Goal: Complete application form

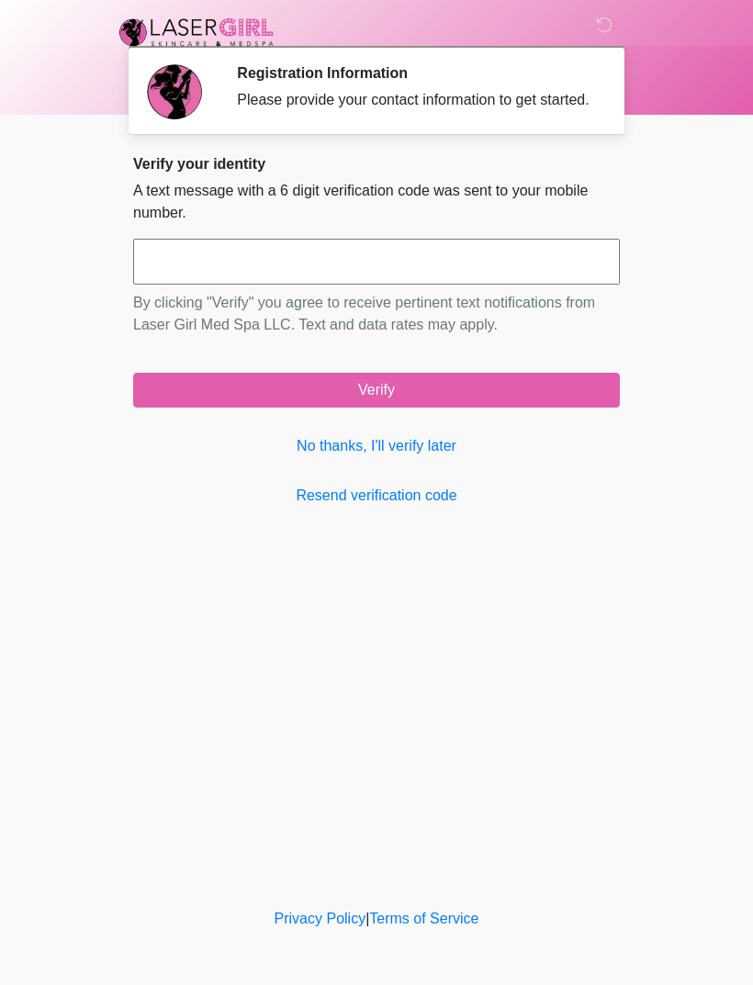
click at [420, 457] on link "No thanks, I'll verify later" at bounding box center [376, 446] width 487 height 22
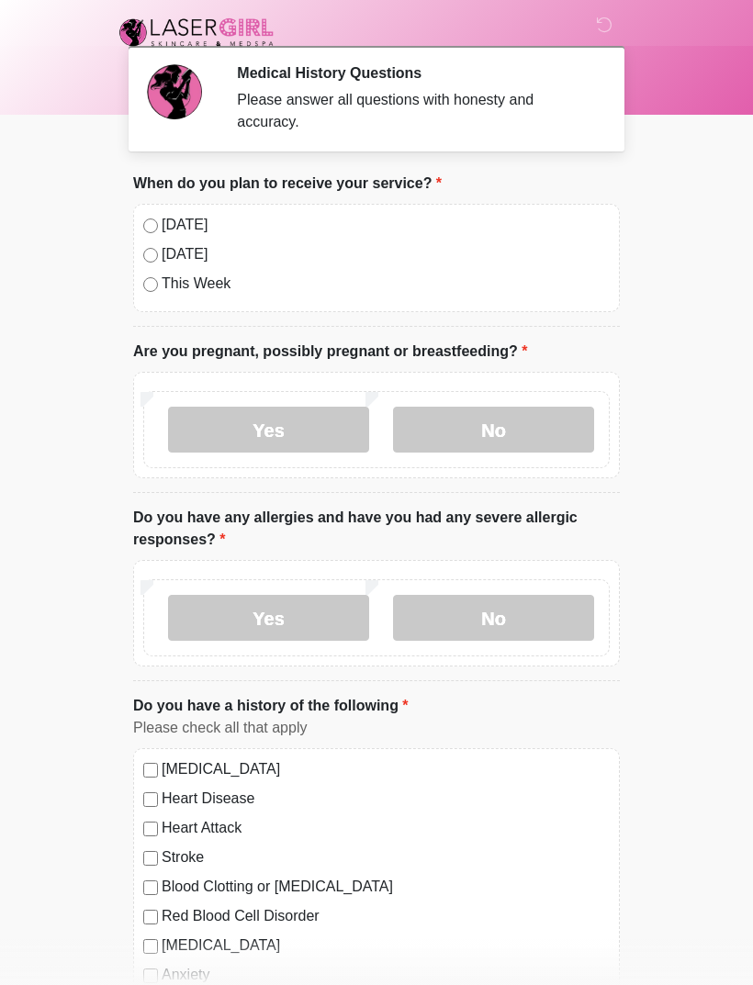
click at [527, 420] on label "No" at bounding box center [493, 430] width 201 height 46
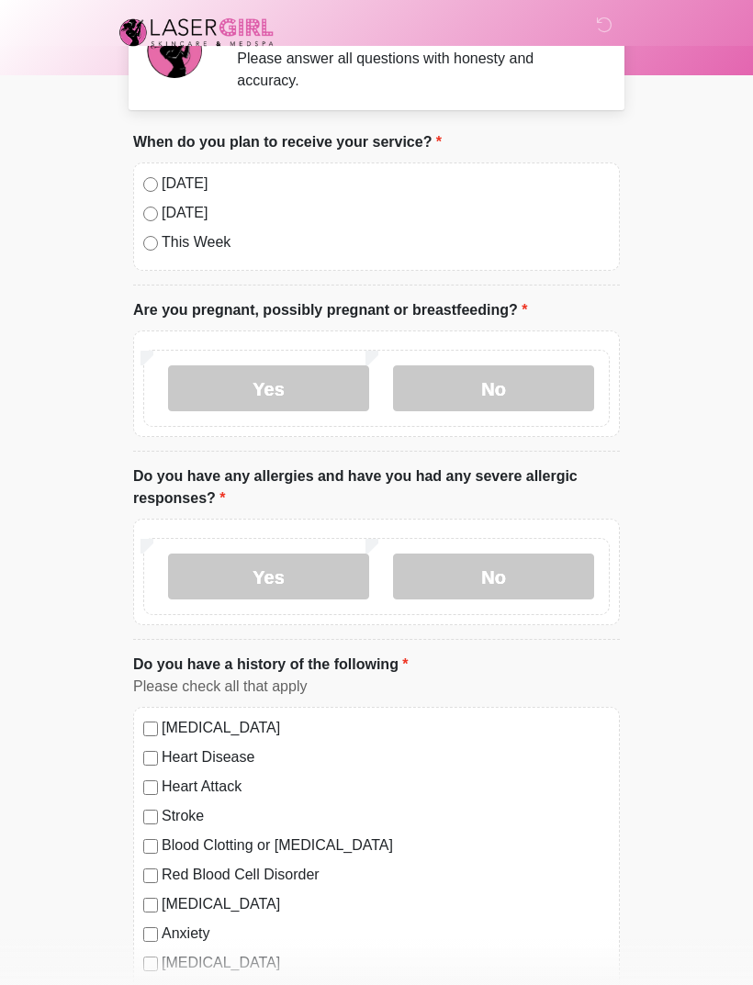
scroll to position [42, 0]
click at [511, 560] on label "No" at bounding box center [493, 576] width 201 height 46
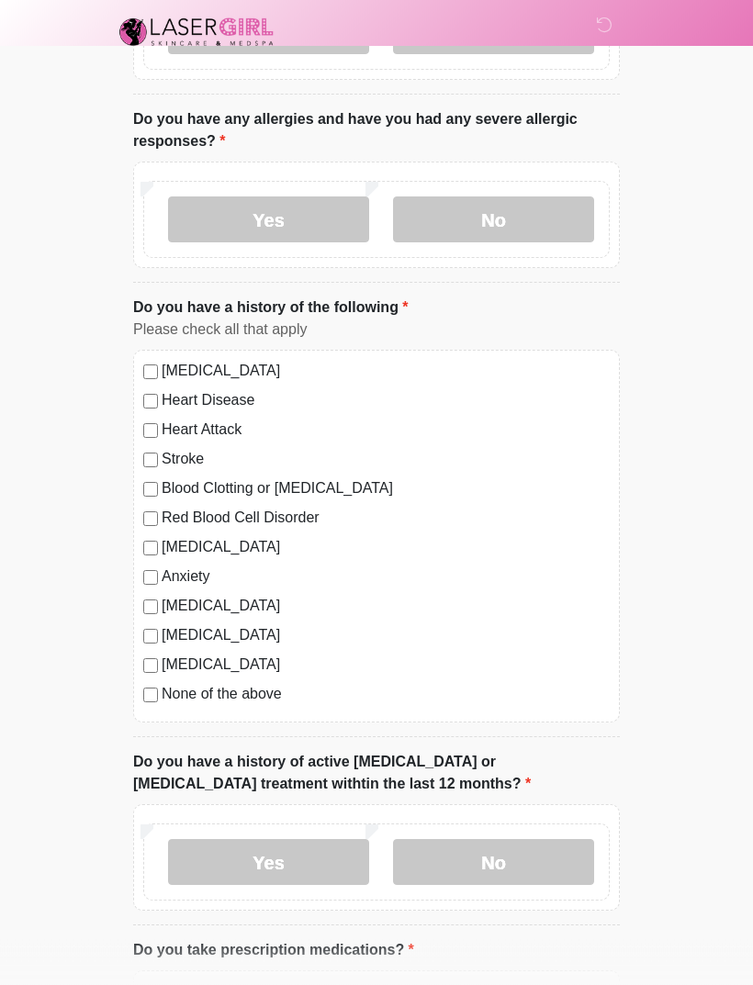
scroll to position [400, 0]
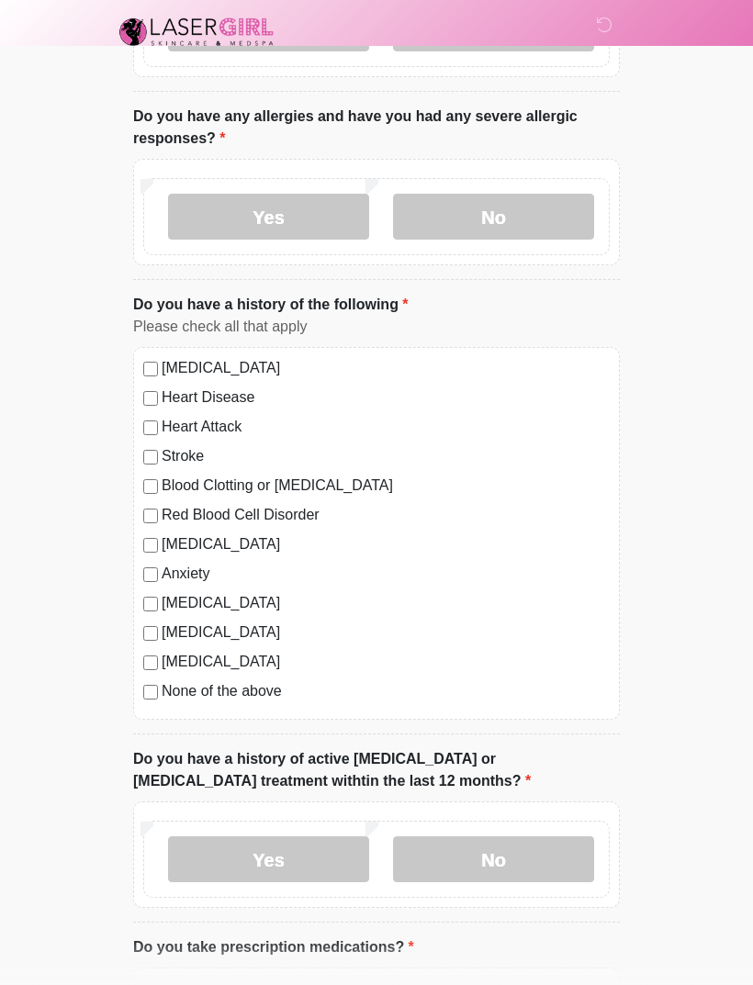
click at [165, 691] on label "None of the above" at bounding box center [386, 692] width 448 height 22
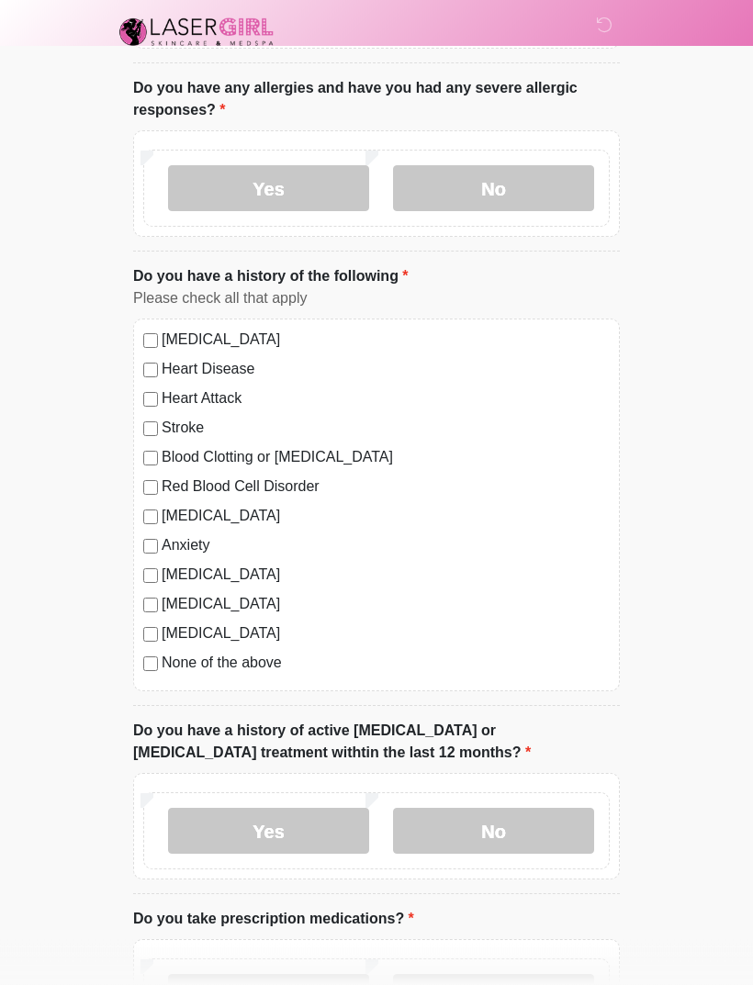
scroll to position [489, 0]
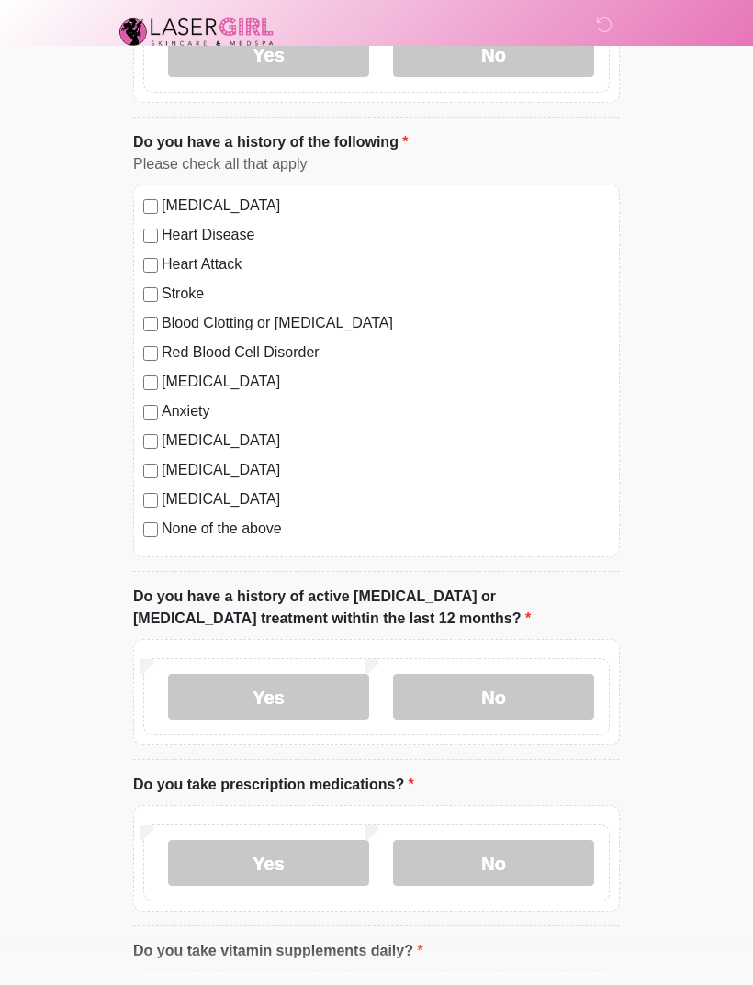
click at [544, 684] on label "No" at bounding box center [493, 698] width 201 height 46
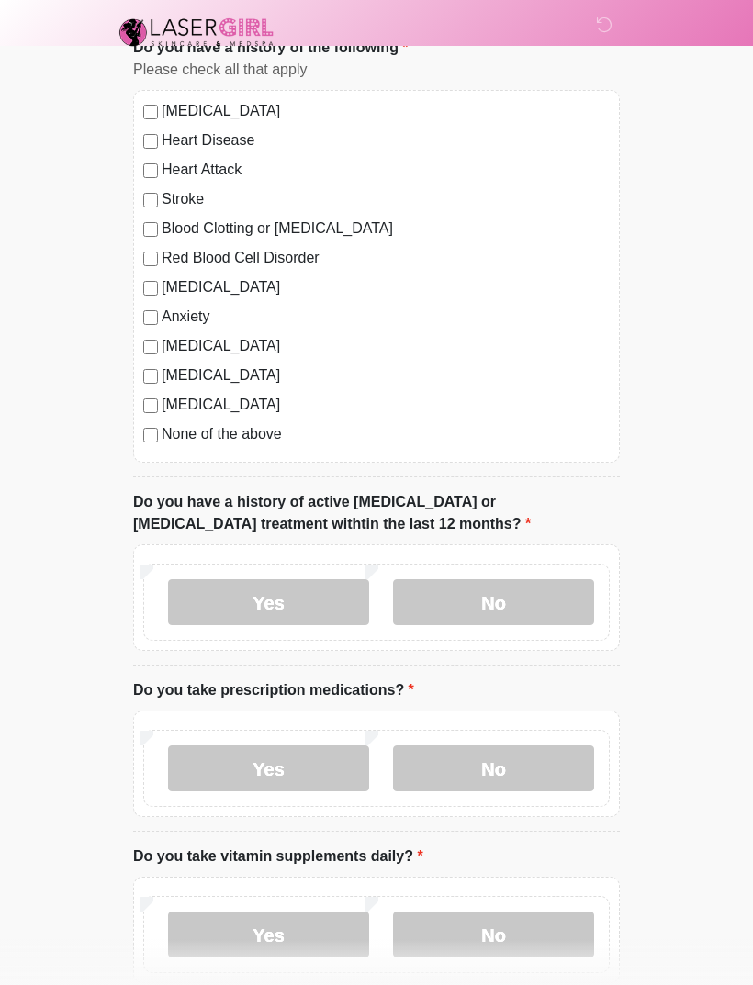
click at [534, 757] on label "No" at bounding box center [493, 769] width 201 height 46
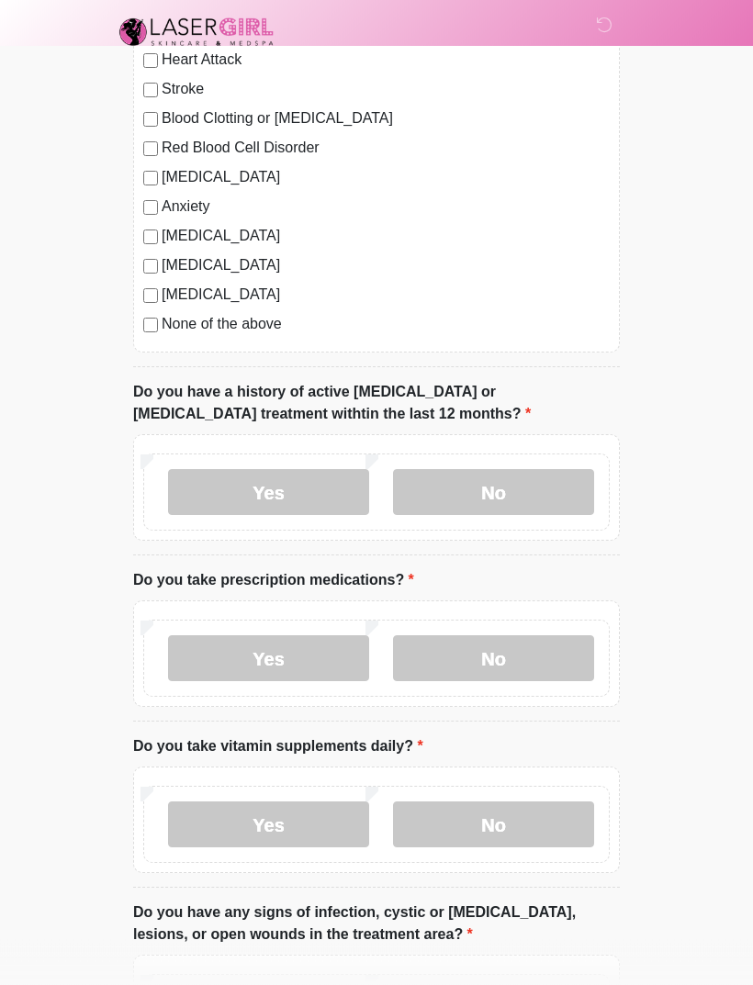
scroll to position [768, 0]
click at [306, 817] on label "Yes" at bounding box center [268, 825] width 201 height 46
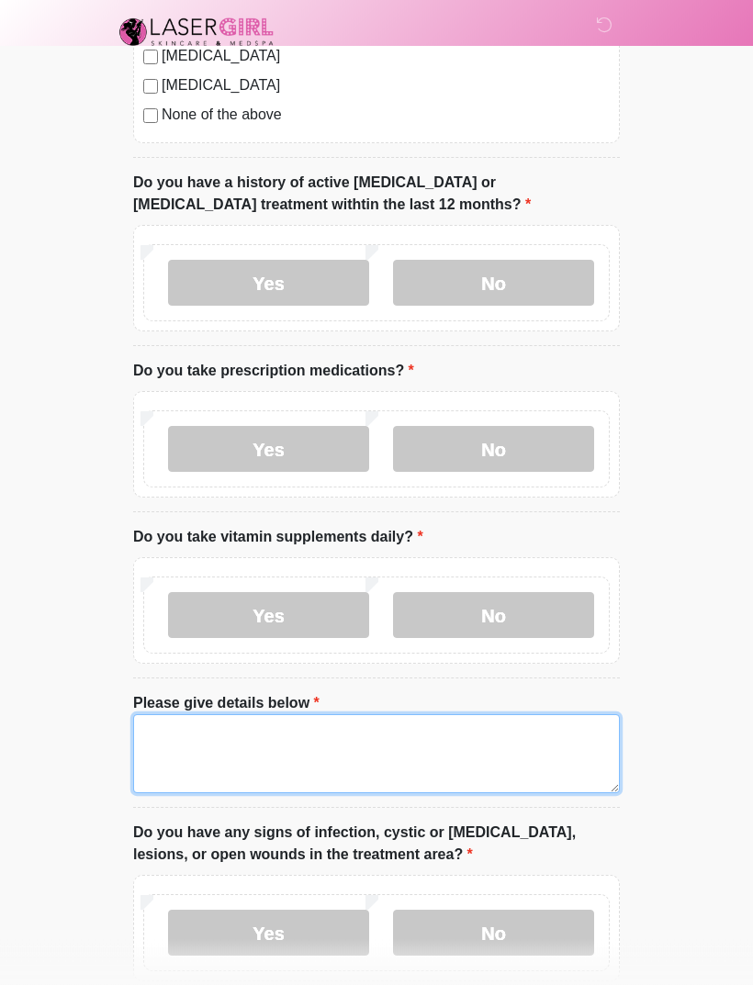
click at [431, 726] on textarea "Please give details below" at bounding box center [376, 754] width 487 height 79
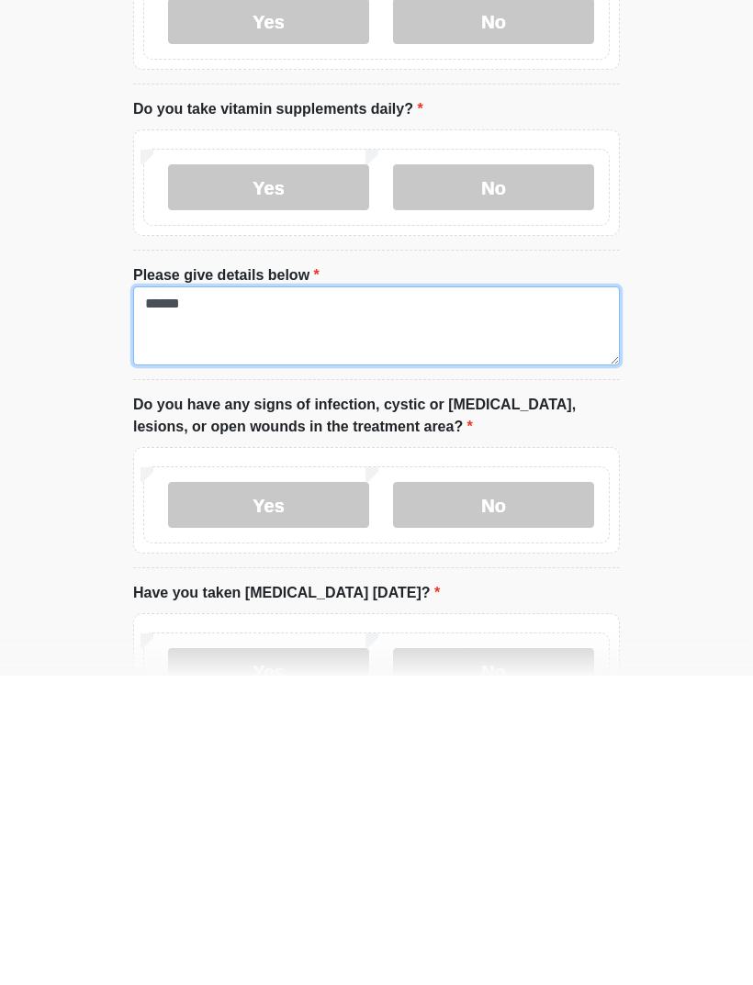
type textarea "******"
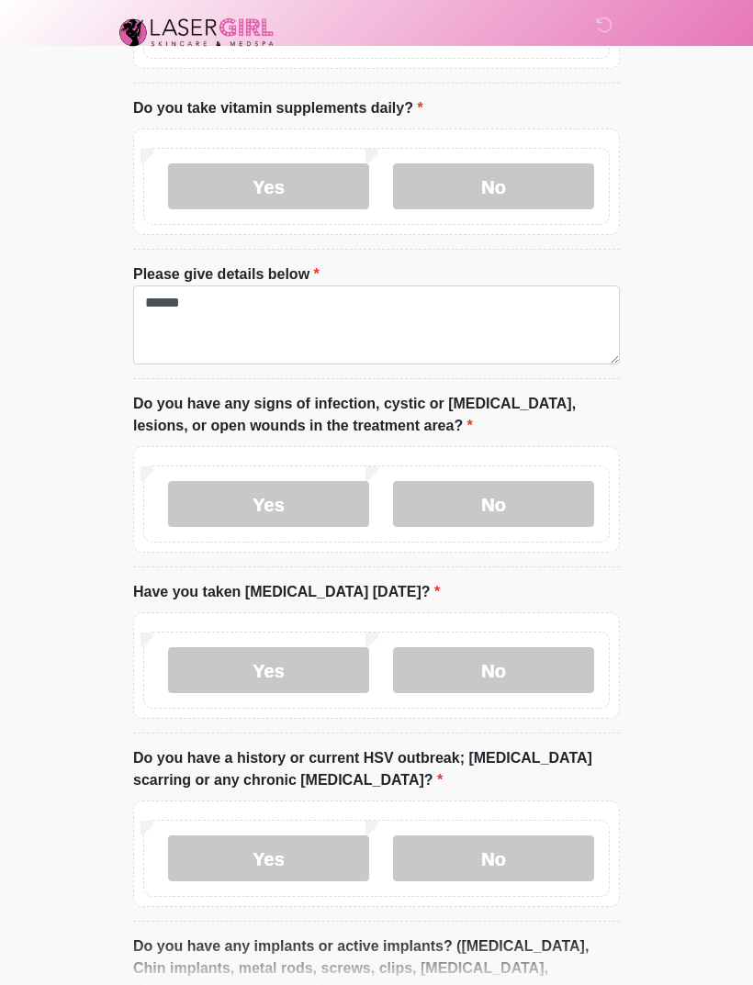
click at [558, 493] on label "No" at bounding box center [493, 504] width 201 height 46
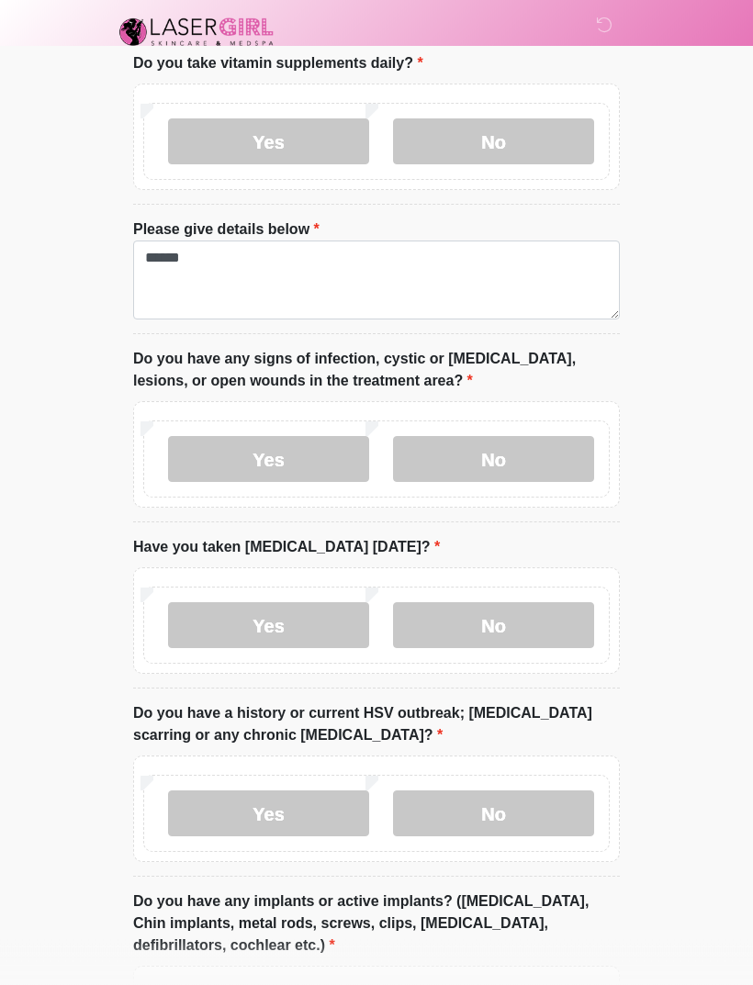
scroll to position [1452, 0]
click at [549, 625] on label "No" at bounding box center [493, 625] width 201 height 46
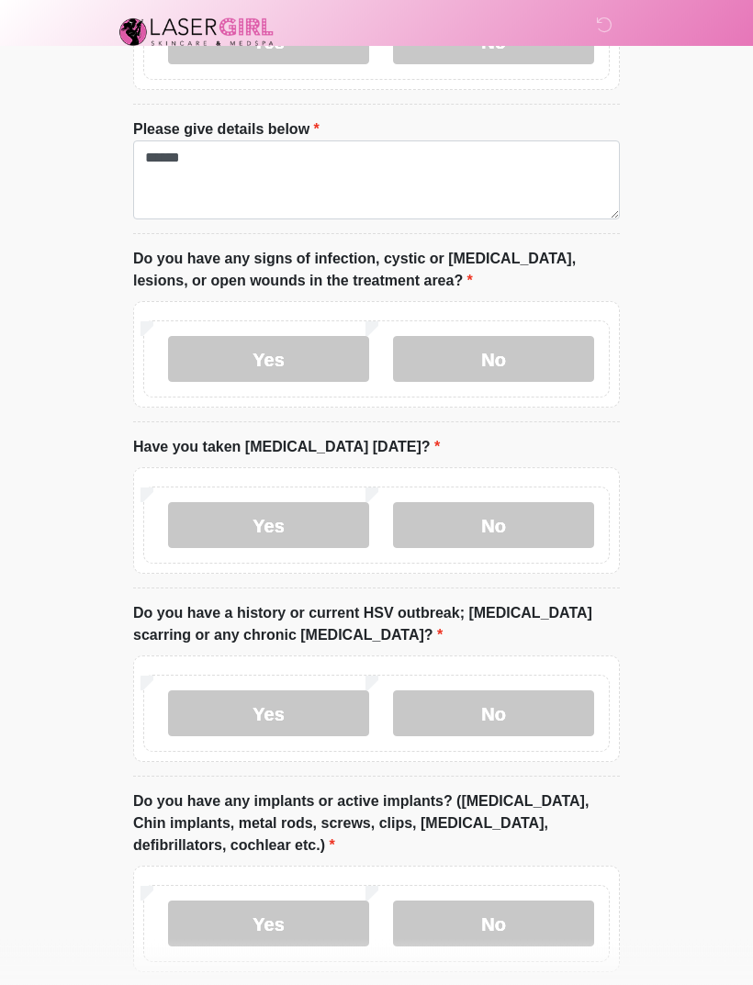
click at [543, 702] on label "No" at bounding box center [493, 714] width 201 height 46
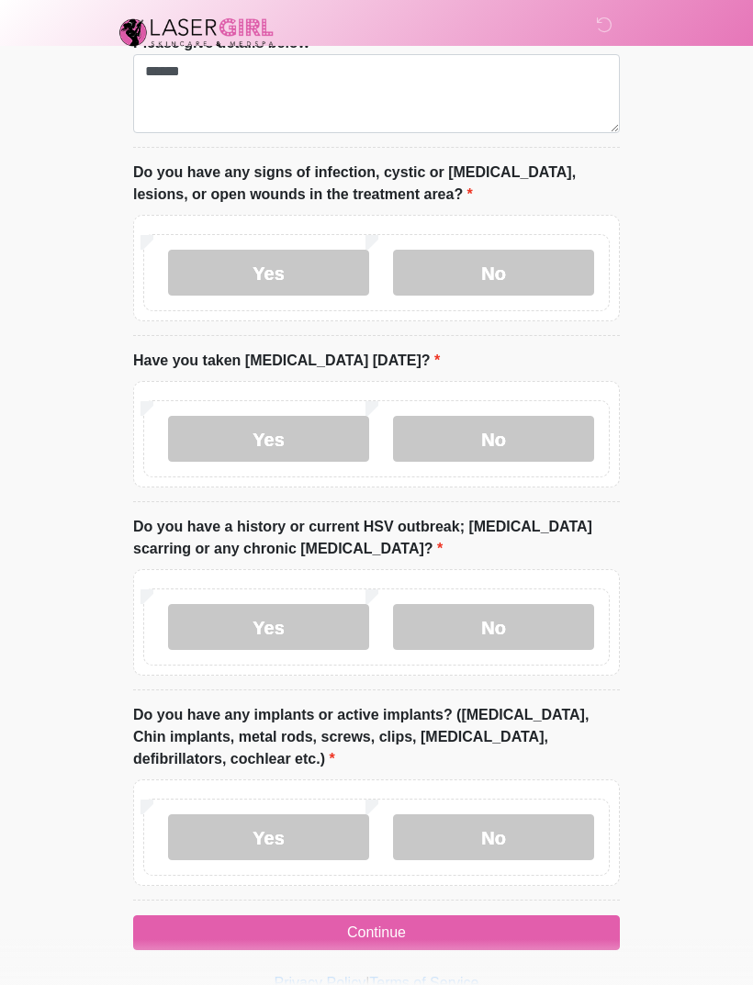
click at [534, 825] on label "No" at bounding box center [493, 837] width 201 height 46
click at [479, 923] on button "Continue" at bounding box center [376, 932] width 487 height 35
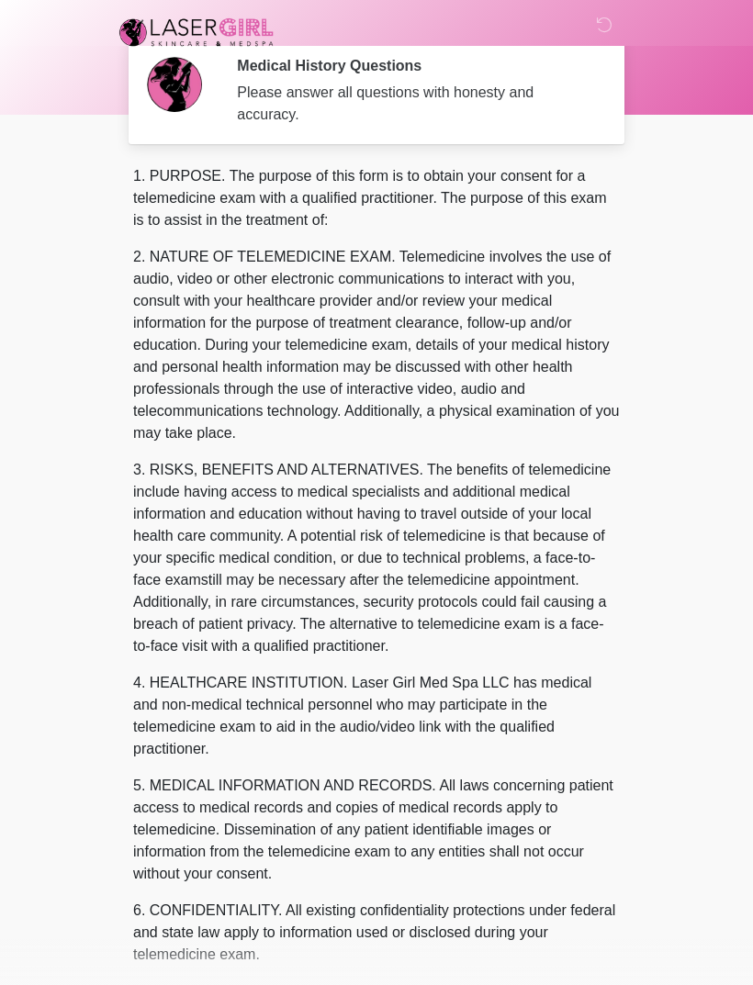
scroll to position [0, 0]
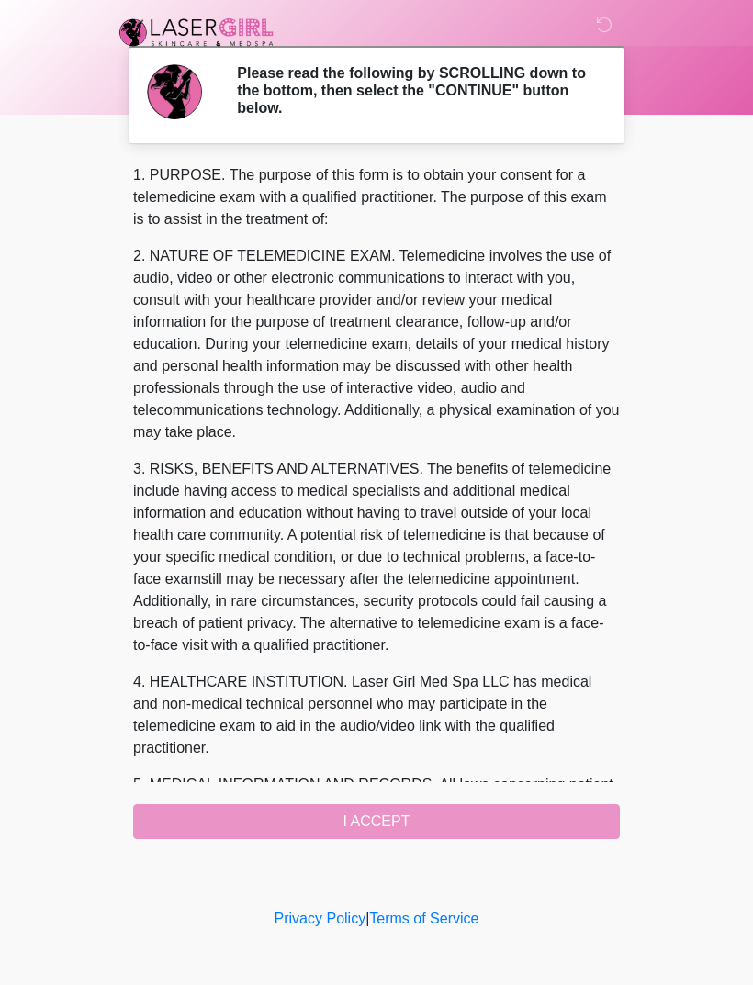
click at [443, 813] on div "1. PURPOSE. The purpose of this form is to obtain your consent for a telemedici…" at bounding box center [376, 501] width 487 height 675
click at [389, 820] on div "1. PURPOSE. The purpose of this form is to obtain your consent for a telemedici…" at bounding box center [376, 501] width 487 height 675
click at [395, 802] on div "1. PURPOSE. The purpose of this form is to obtain your consent for a telemedici…" at bounding box center [376, 501] width 487 height 675
click at [403, 818] on div "1. PURPOSE. The purpose of this form is to obtain your consent for a telemedici…" at bounding box center [376, 501] width 487 height 675
click at [374, 816] on div "1. PURPOSE. The purpose of this form is to obtain your consent for a telemedici…" at bounding box center [376, 501] width 487 height 675
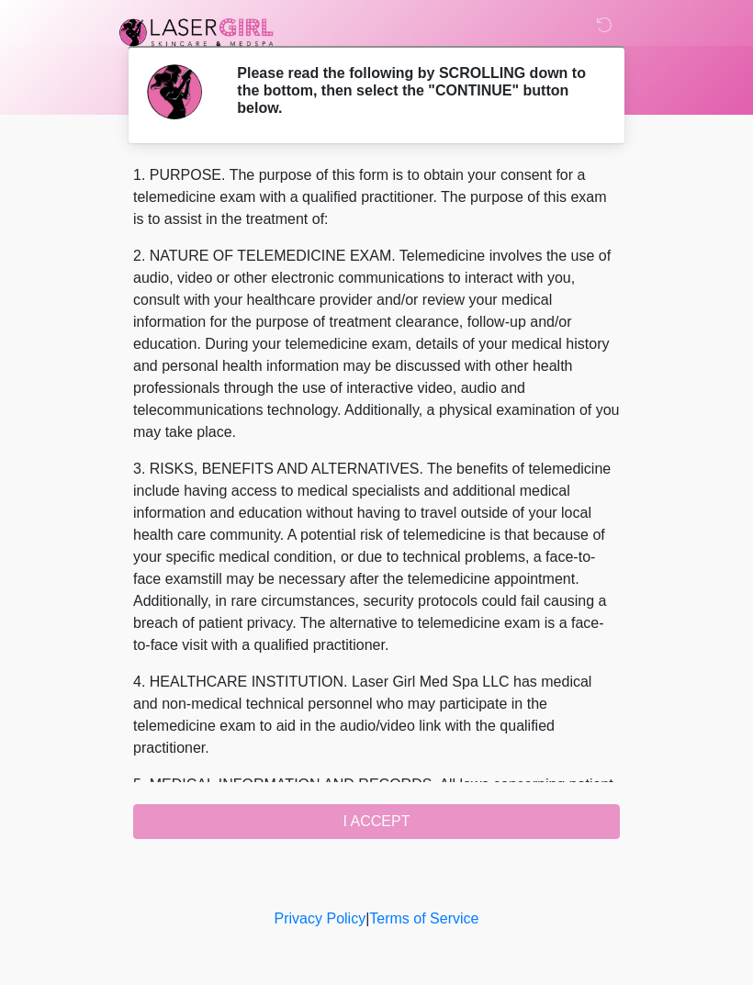
click at [435, 822] on div "1. PURPOSE. The purpose of this form is to obtain your consent for a telemedici…" at bounding box center [376, 501] width 487 height 675
click at [434, 821] on div "1. PURPOSE. The purpose of this form is to obtain your consent for a telemedici…" at bounding box center [376, 501] width 487 height 675
click at [439, 811] on div "1. PURPOSE. The purpose of this form is to obtain your consent for a telemedici…" at bounding box center [376, 501] width 487 height 675
click at [398, 810] on div "1. PURPOSE. The purpose of this form is to obtain your consent for a telemedici…" at bounding box center [376, 501] width 487 height 675
click at [398, 809] on div "1. PURPOSE. The purpose of this form is to obtain your consent for a telemedici…" at bounding box center [376, 501] width 487 height 675
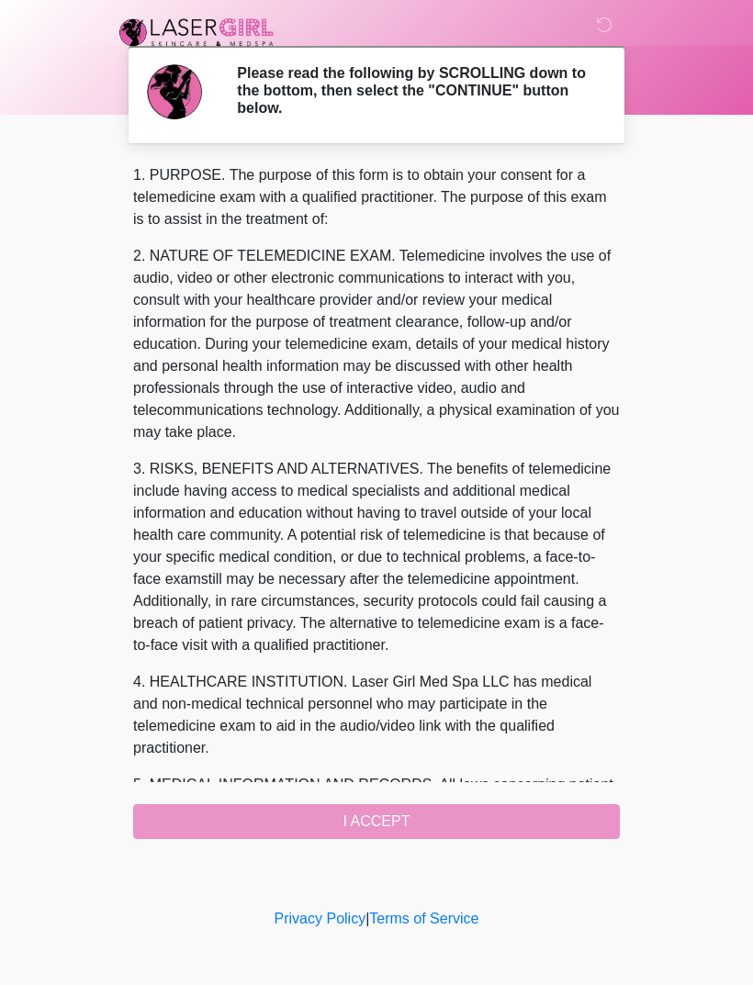
click at [418, 814] on div "1. PURPOSE. The purpose of this form is to obtain your consent for a telemedici…" at bounding box center [376, 501] width 487 height 675
click at [532, 803] on div "1. PURPOSE. The purpose of this form is to obtain your consent for a telemedici…" at bounding box center [376, 501] width 487 height 675
click at [531, 803] on div "1. PURPOSE. The purpose of this form is to obtain your consent for a telemedici…" at bounding box center [376, 501] width 487 height 675
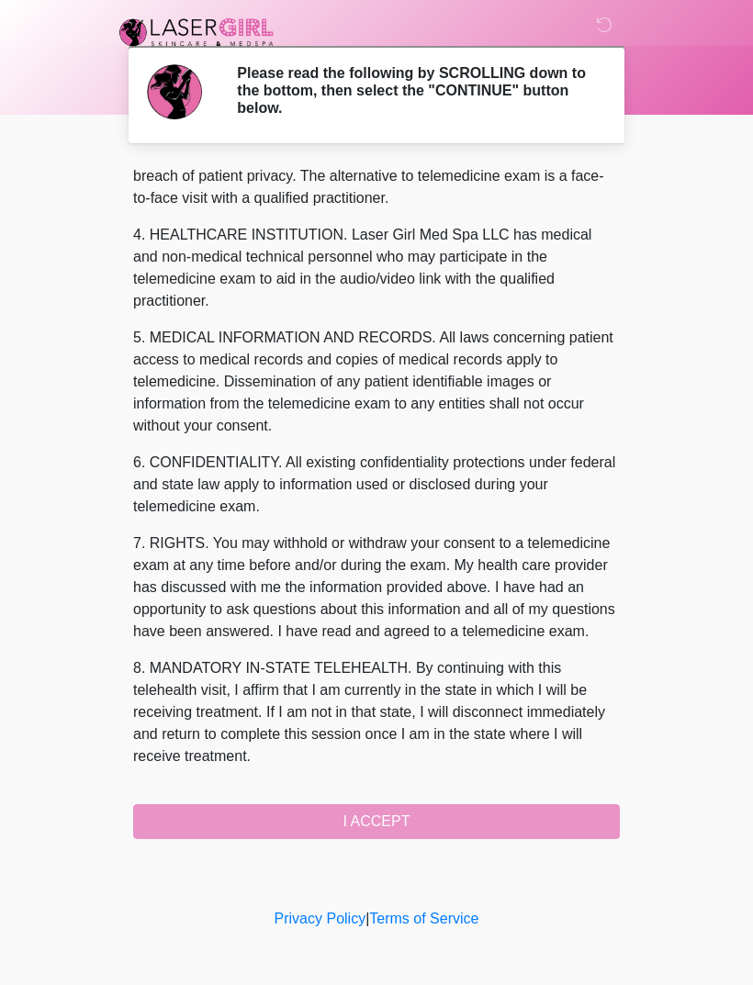
scroll to position [491, 0]
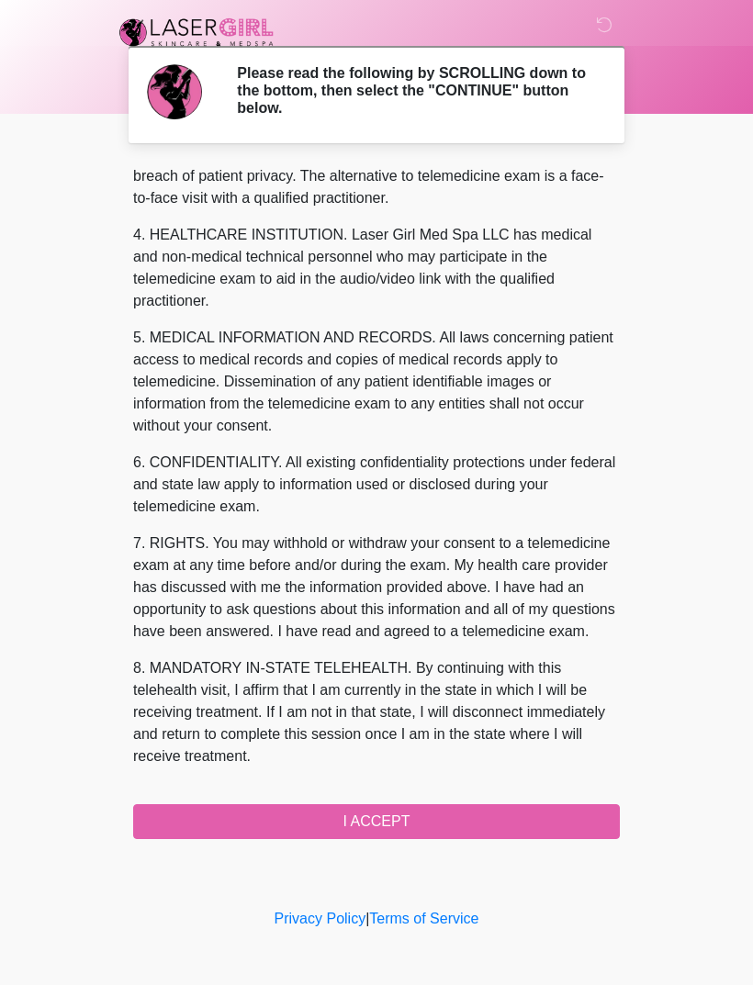
click at [431, 811] on button "I ACCEPT" at bounding box center [376, 821] width 487 height 35
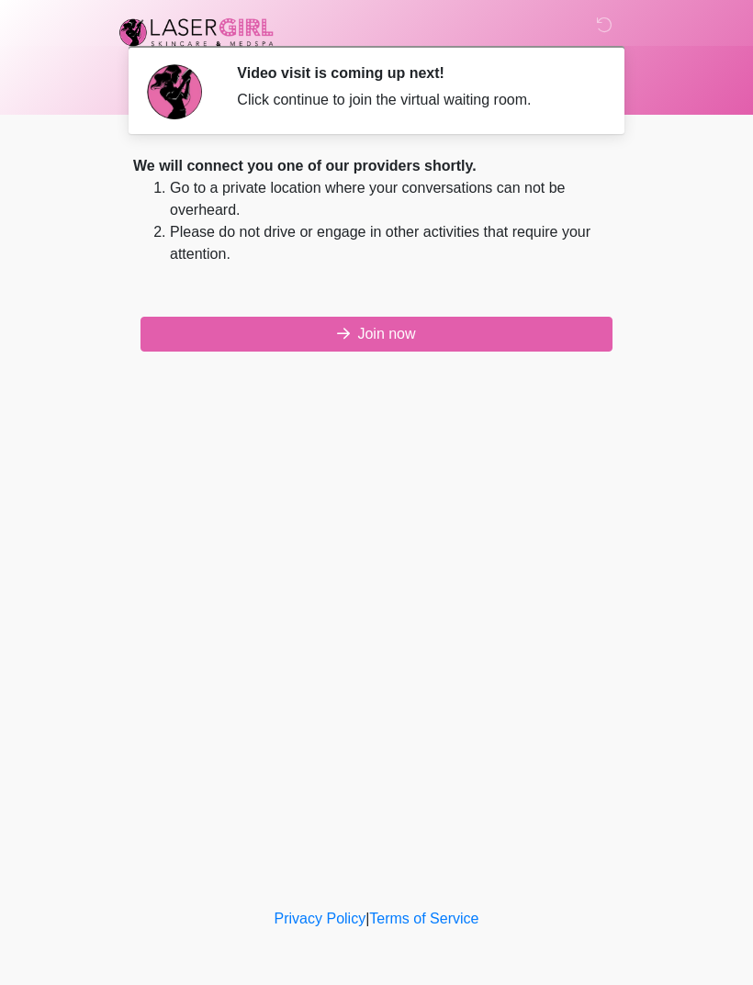
click at [495, 342] on button "Join now" at bounding box center [376, 334] width 472 height 35
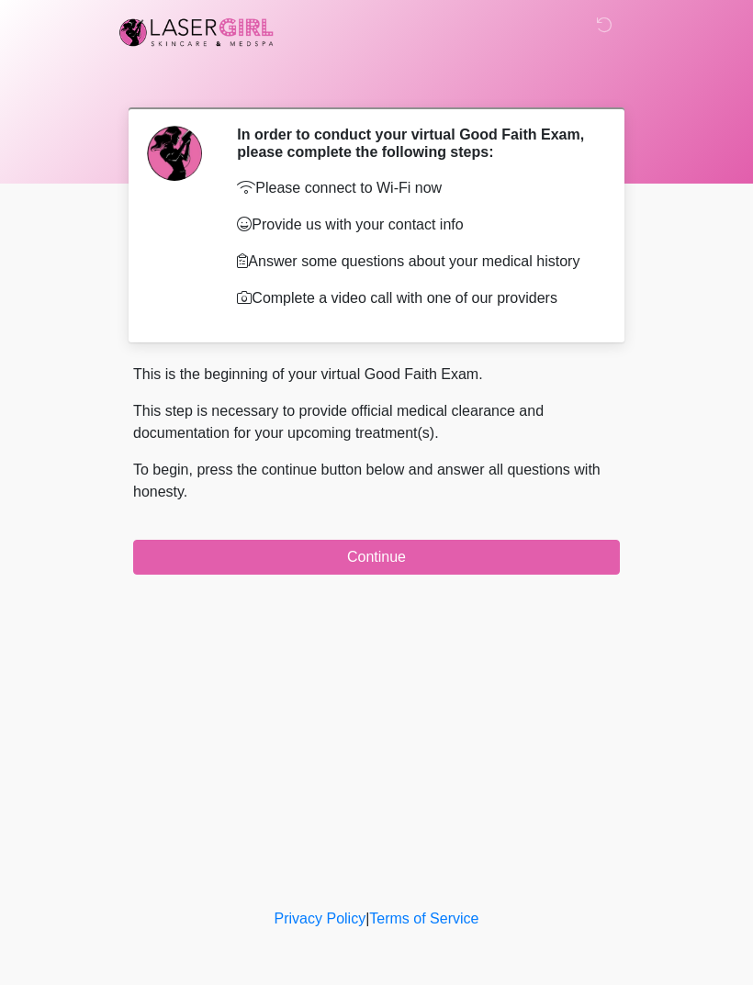
click at [512, 575] on button "Continue" at bounding box center [376, 557] width 487 height 35
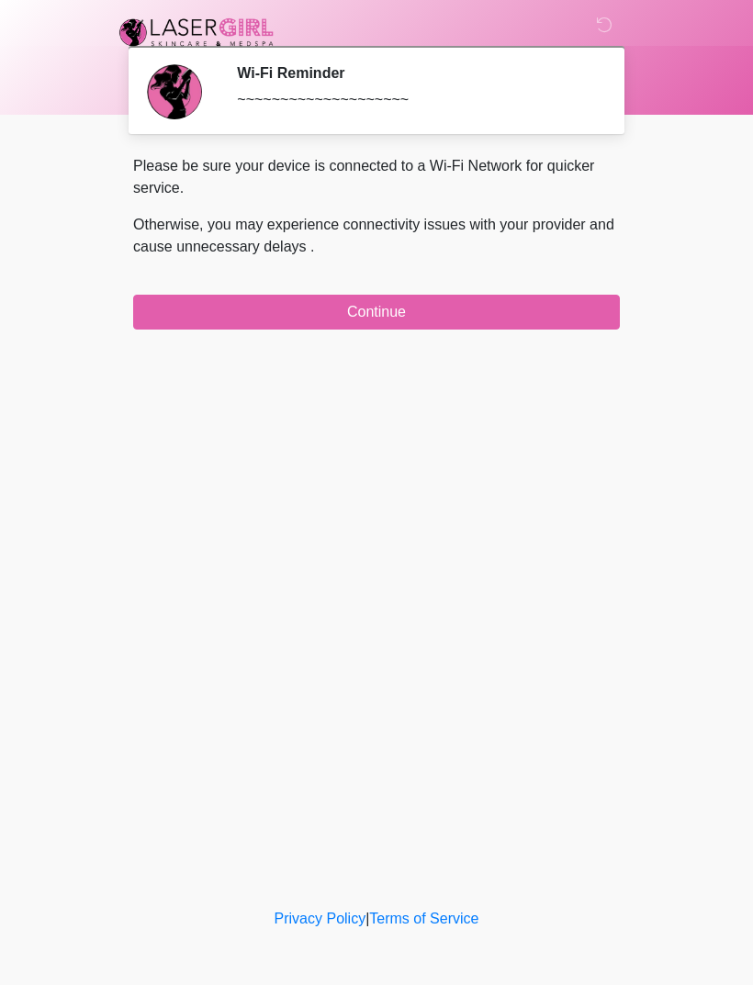
click at [474, 309] on button "Continue" at bounding box center [376, 312] width 487 height 35
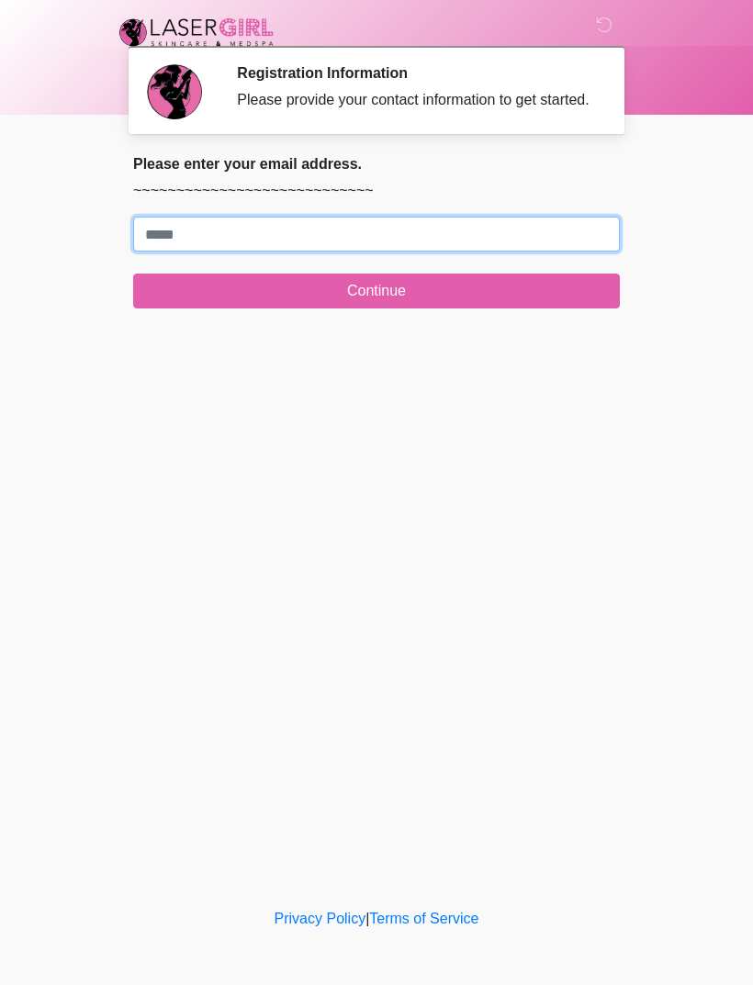
click at [508, 252] on input "Where should we email your treatment plan?" at bounding box center [376, 234] width 487 height 35
type input "**********"
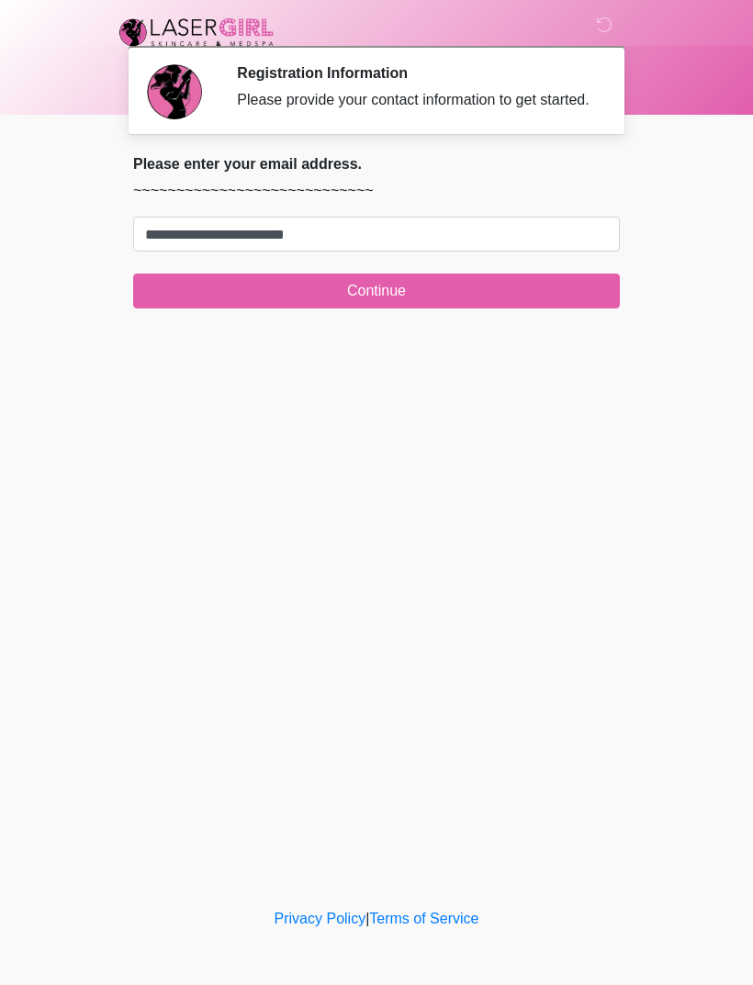
click at [438, 306] on button "Continue" at bounding box center [376, 291] width 487 height 35
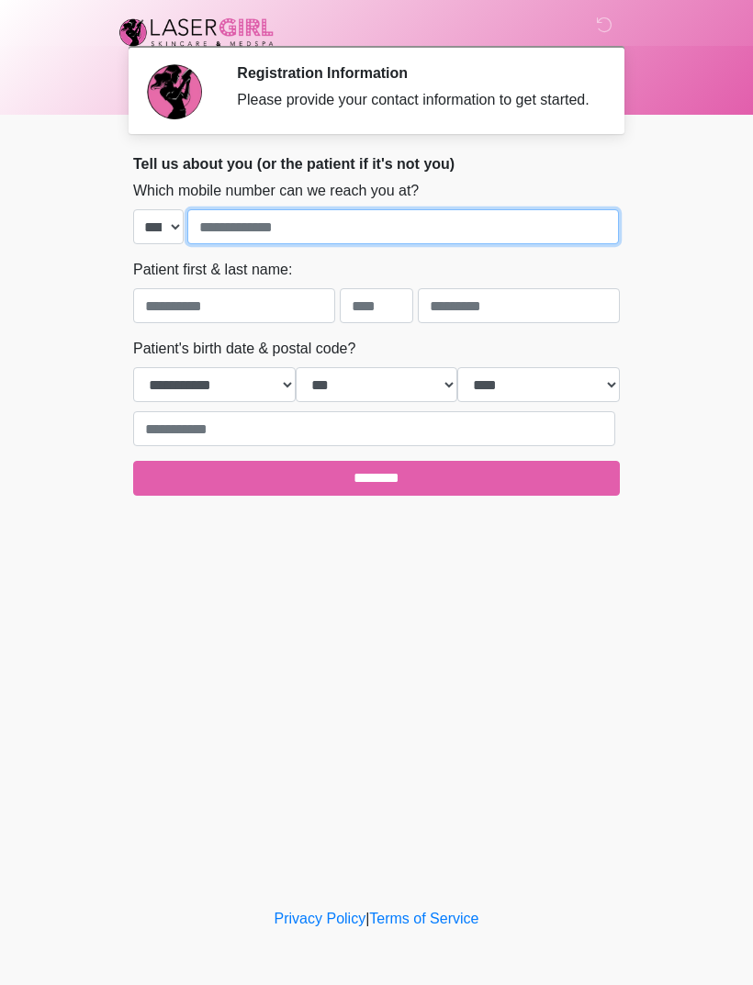
click at [521, 241] on input "tel" at bounding box center [403, 226] width 432 height 35
type input "**********"
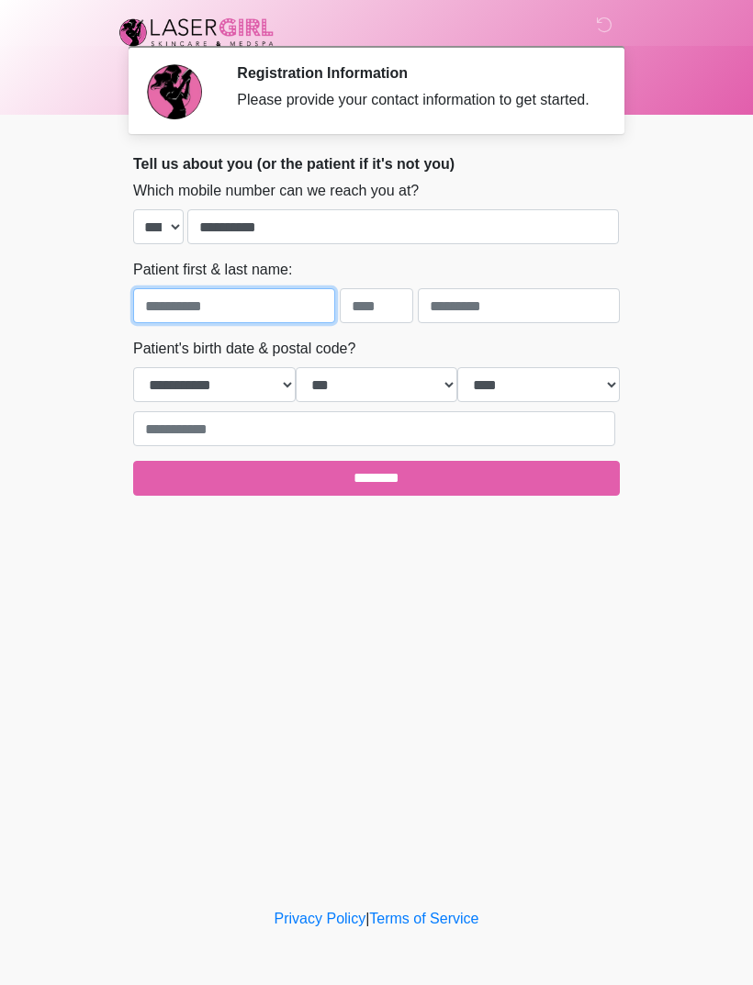
click at [267, 323] on input "text" at bounding box center [234, 305] width 202 height 35
type input "********"
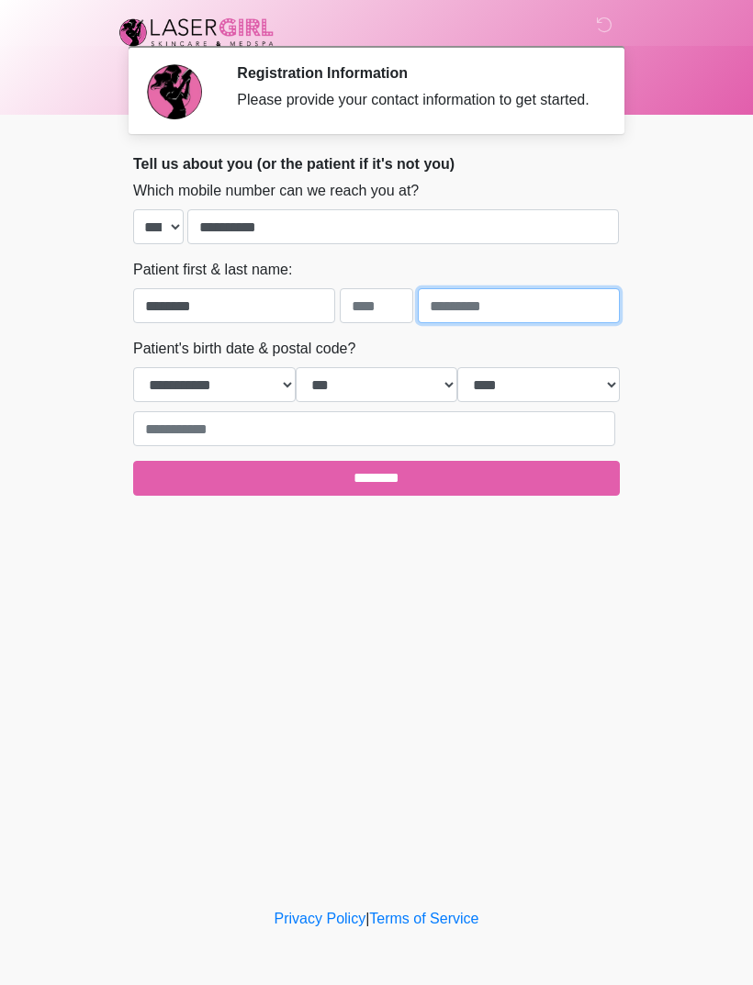
click at [474, 323] on input "text" at bounding box center [519, 305] width 202 height 35
type input "******"
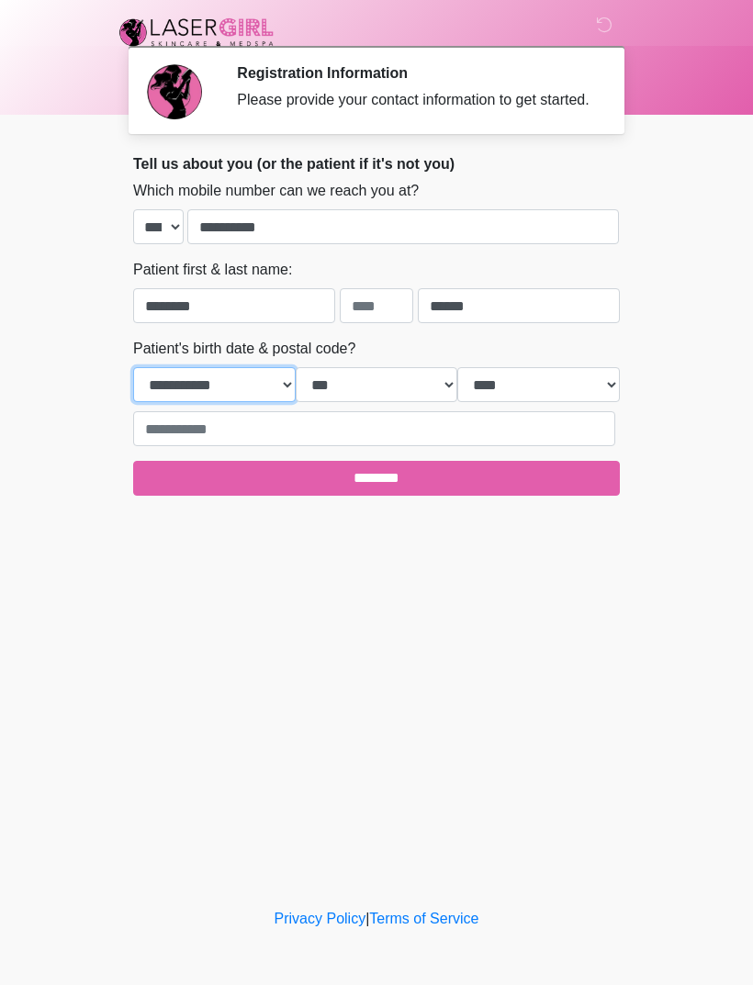
click at [251, 402] on select "**********" at bounding box center [214, 384] width 163 height 35
select select "*"
click at [431, 402] on select "*** * * * * * * * * * ** ** ** ** ** ** ** ** ** ** ** ** ** ** ** ** ** ** ** …" at bounding box center [377, 384] width 163 height 35
select select "*"
click at [572, 402] on select "**** **** **** **** **** **** **** **** **** **** **** **** **** **** **** ****…" at bounding box center [538, 384] width 163 height 35
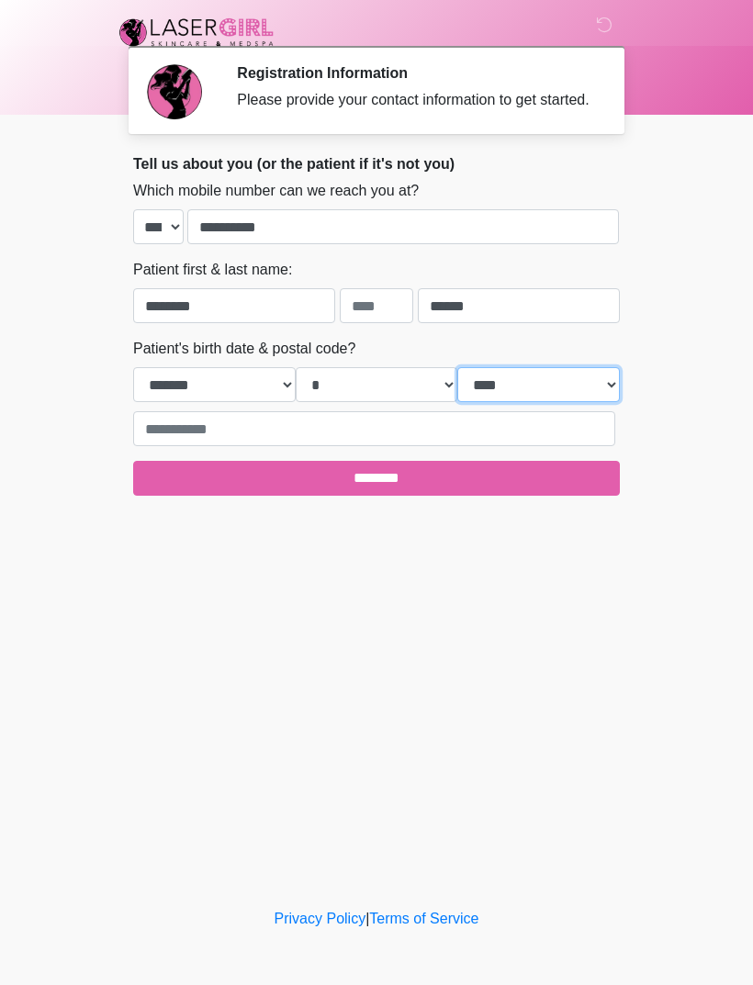
select select "****"
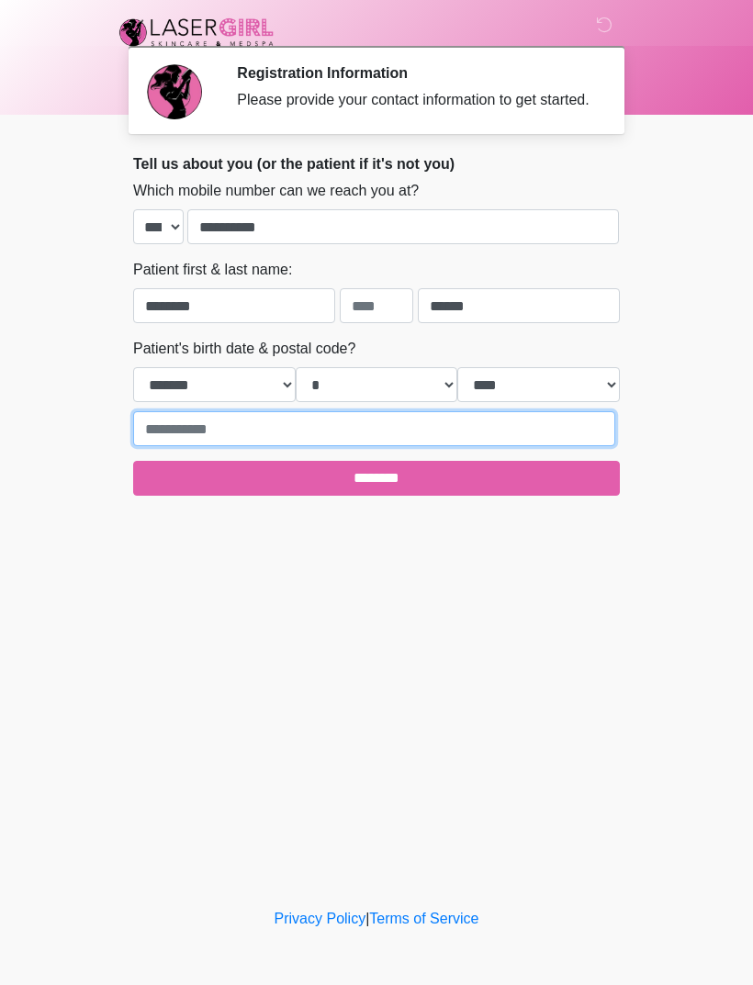
click at [522, 446] on input "text" at bounding box center [374, 428] width 482 height 35
type input "*****"
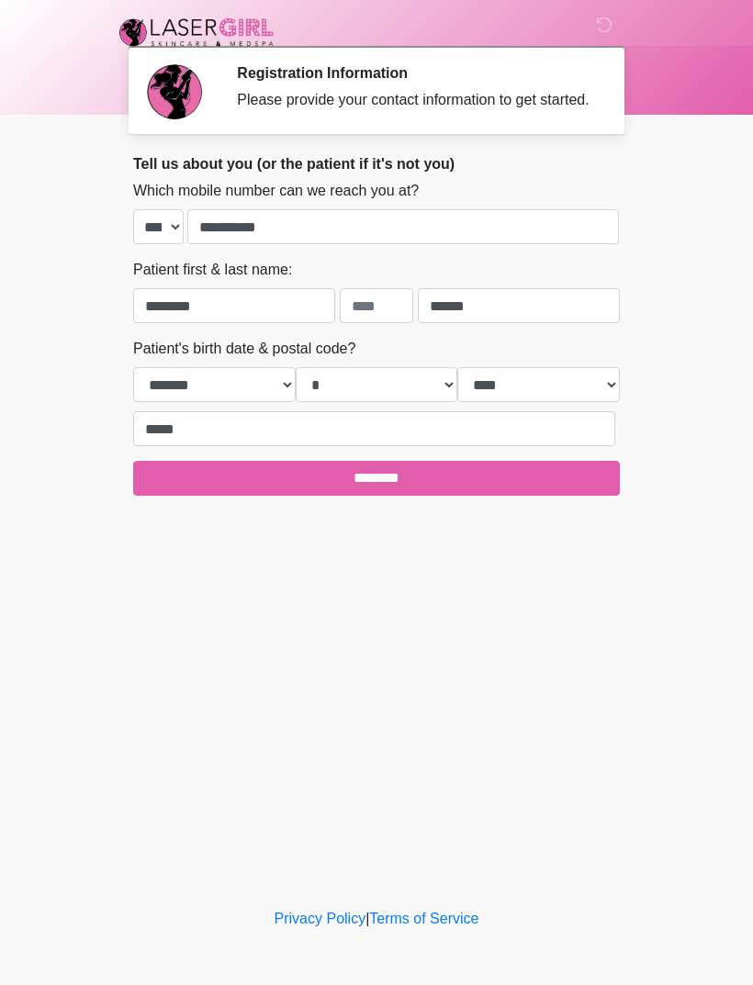
click at [430, 496] on input "********" at bounding box center [376, 478] width 487 height 35
